Goal: Transaction & Acquisition: Purchase product/service

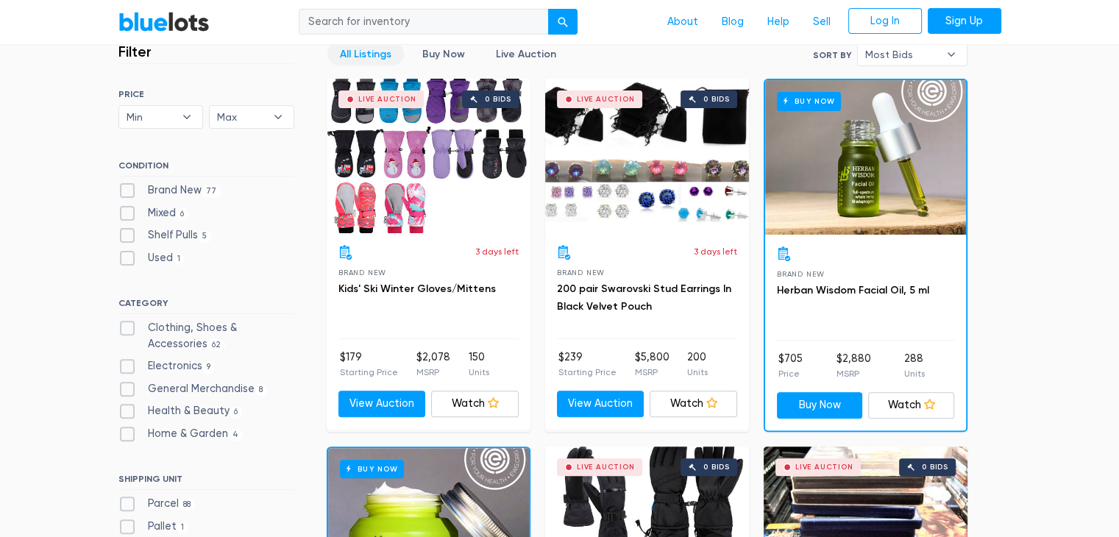
scroll to position [442, 0]
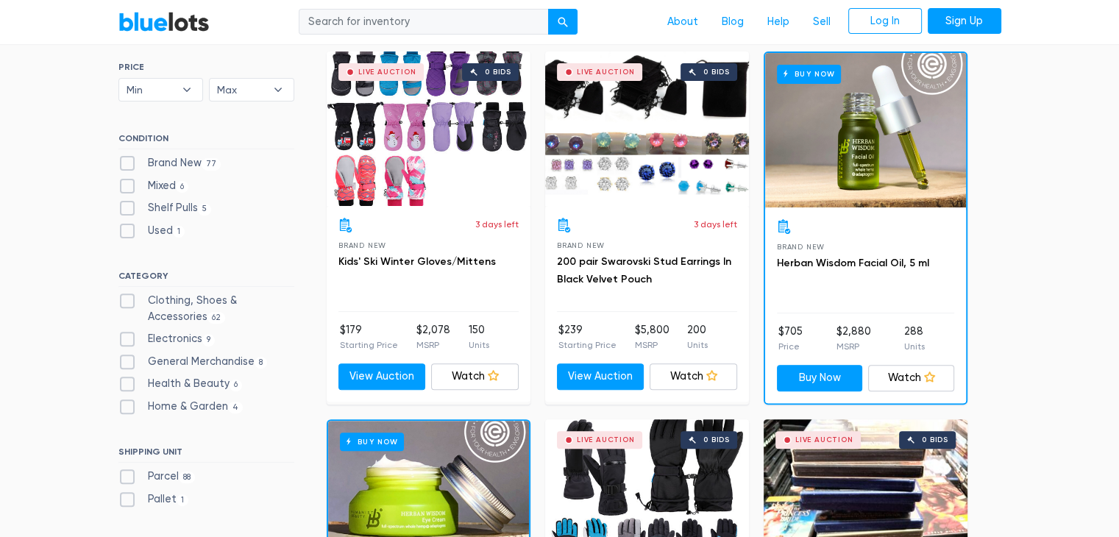
click at [121, 336] on label "Electronics 9" at bounding box center [166, 339] width 97 height 16
click at [121, 336] on input "Electronics 9" at bounding box center [123, 336] width 10 height 10
checkbox input "true"
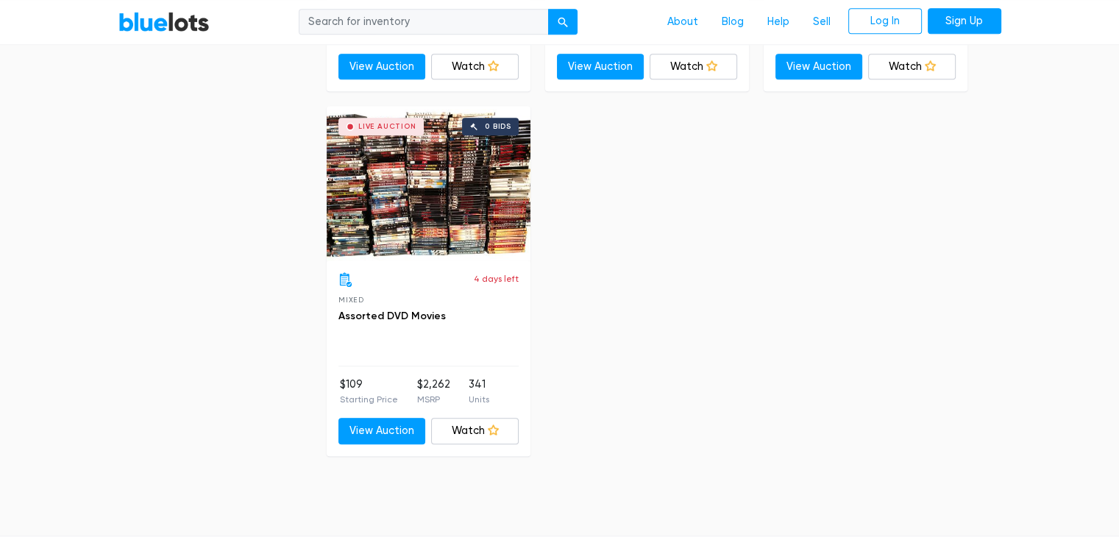
scroll to position [1485, 0]
click at [393, 219] on div "Live Auction 0 bids" at bounding box center [429, 182] width 204 height 155
